Goal: Find specific page/section: Find specific page/section

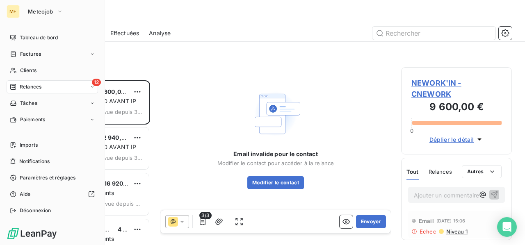
scroll to position [158, 104]
click at [34, 55] on span "Factures" at bounding box center [30, 53] width 21 height 7
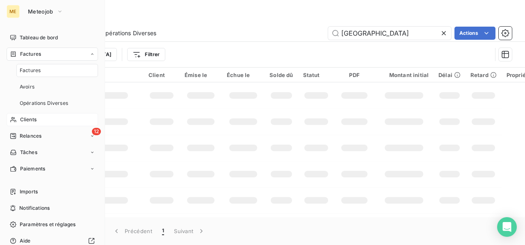
click at [27, 119] on span "Clients" at bounding box center [28, 119] width 16 height 7
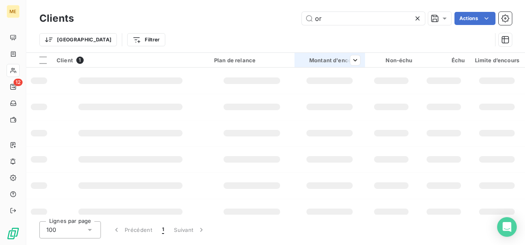
type input "o"
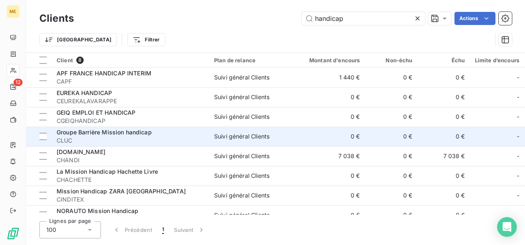
scroll to position [14, 0]
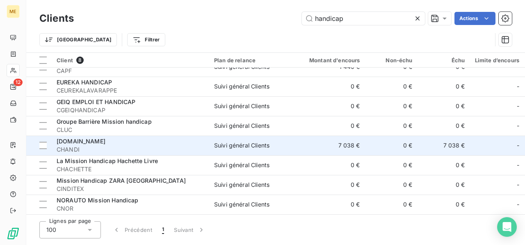
type input "handicap"
click at [215, 143] on div "Suivi général Clients" at bounding box center [241, 145] width 55 height 8
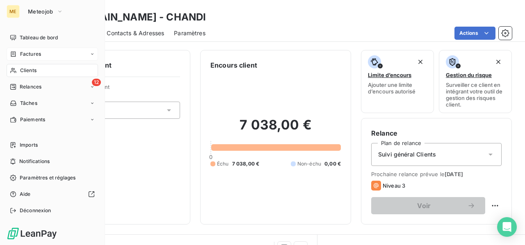
click at [30, 55] on span "Factures" at bounding box center [30, 53] width 21 height 7
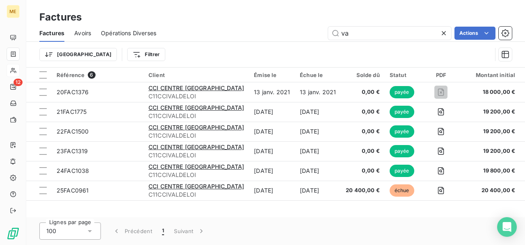
type input "v"
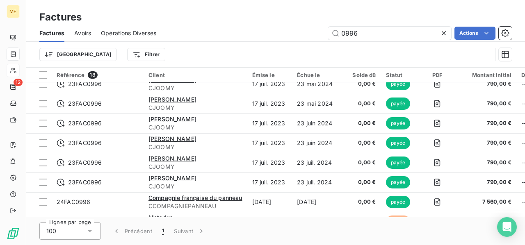
scroll to position [223, 0]
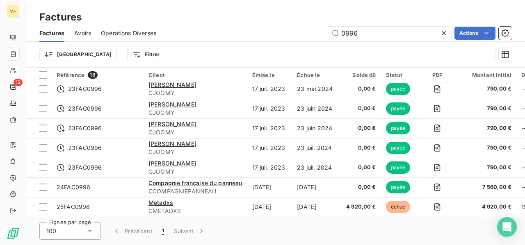
type input "0996"
